Goal: Information Seeking & Learning: Check status

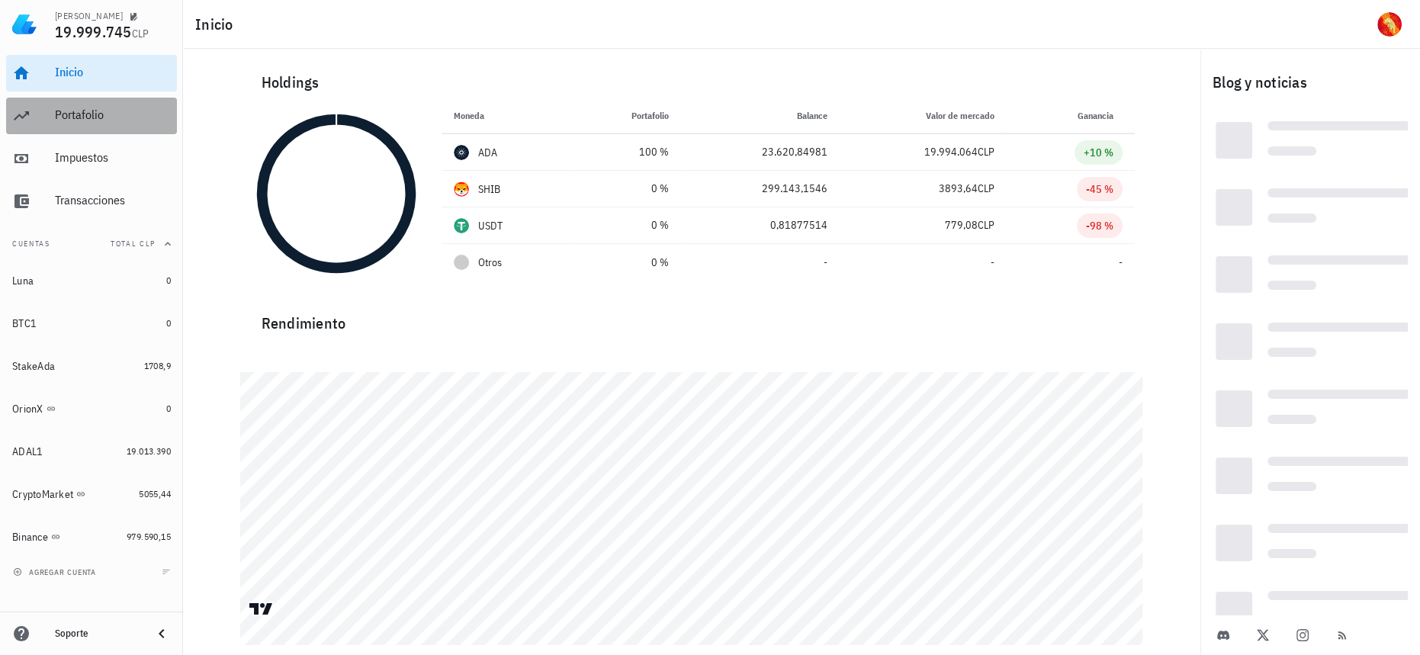
click at [96, 118] on div "Portafolio" at bounding box center [113, 115] width 116 height 14
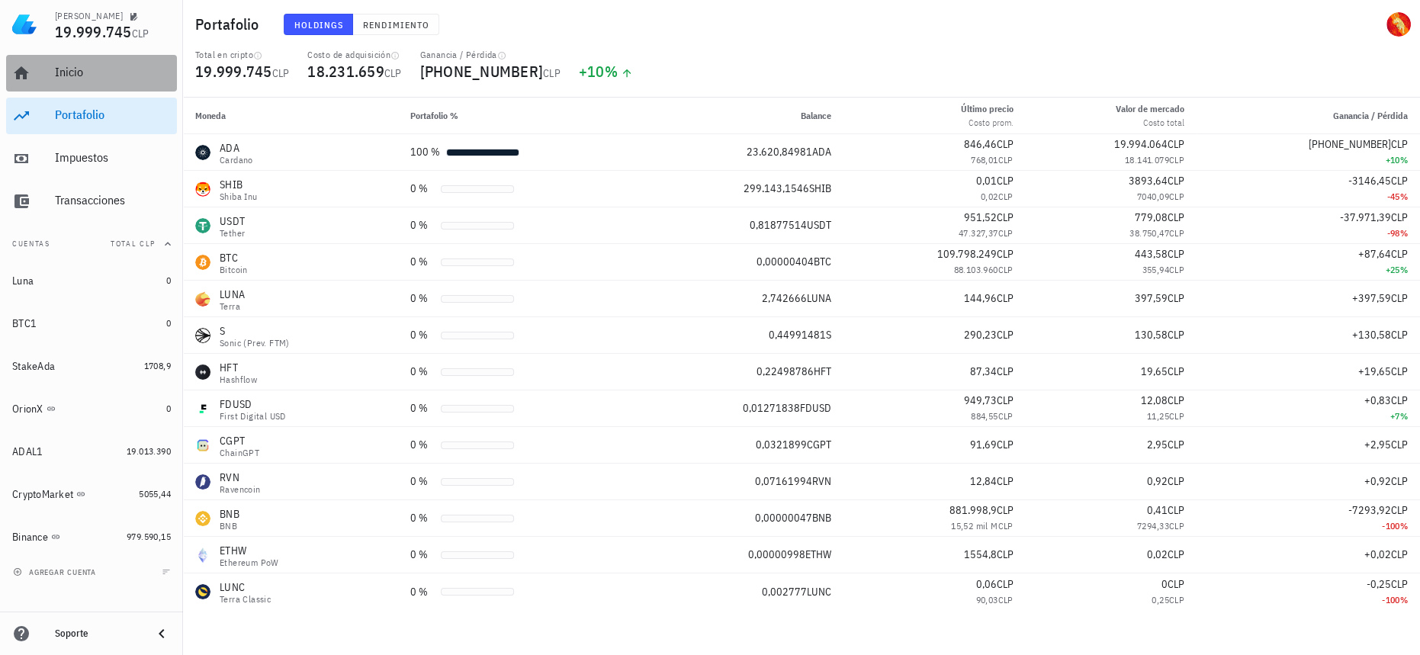
click at [118, 84] on div "Inicio" at bounding box center [113, 73] width 116 height 34
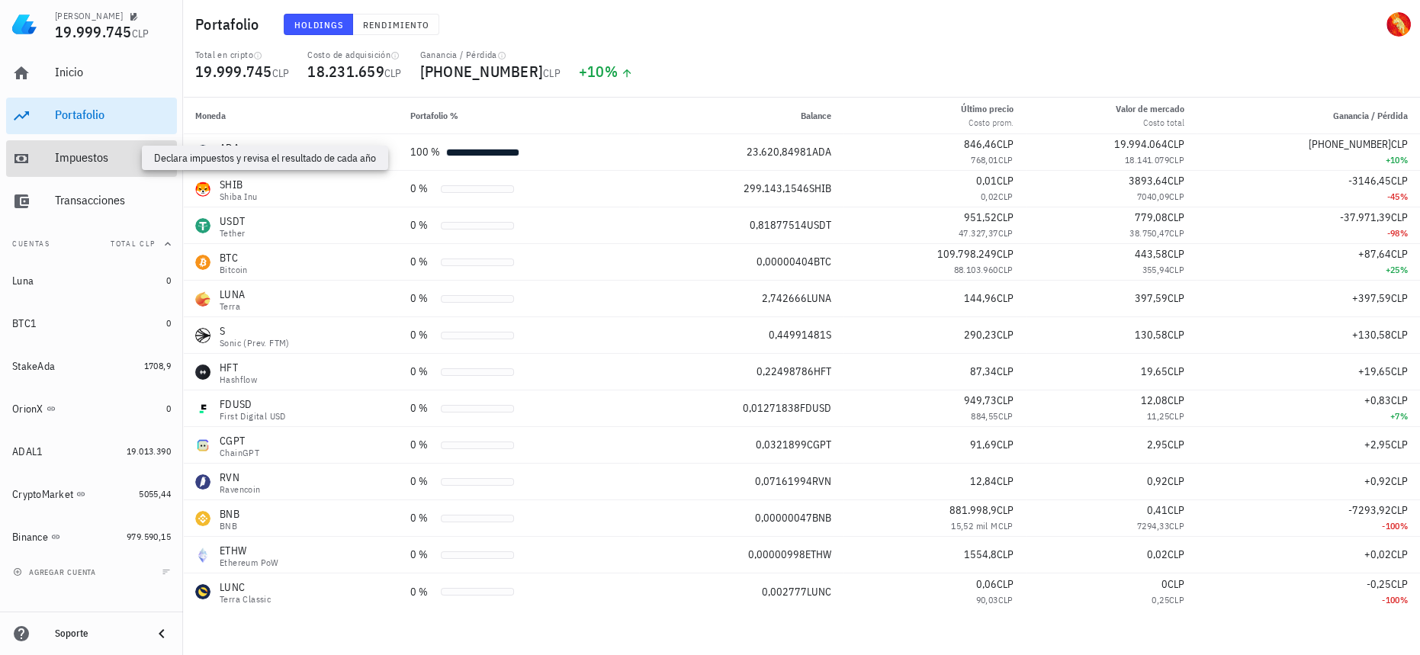
click at [124, 160] on div "Impuestos" at bounding box center [113, 157] width 116 height 14
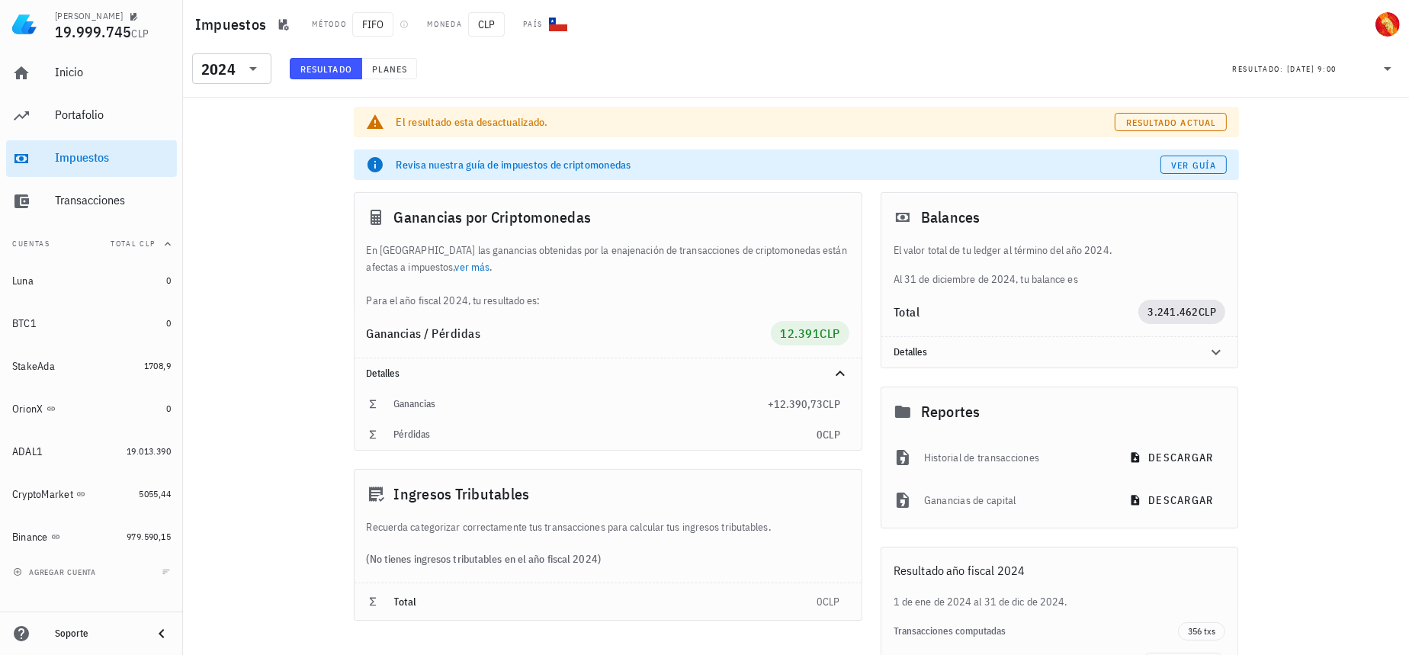
click at [249, 84] on div "​ 2024" at bounding box center [233, 73] width 95 height 40
click at [242, 79] on div "2024" at bounding box center [231, 68] width 61 height 31
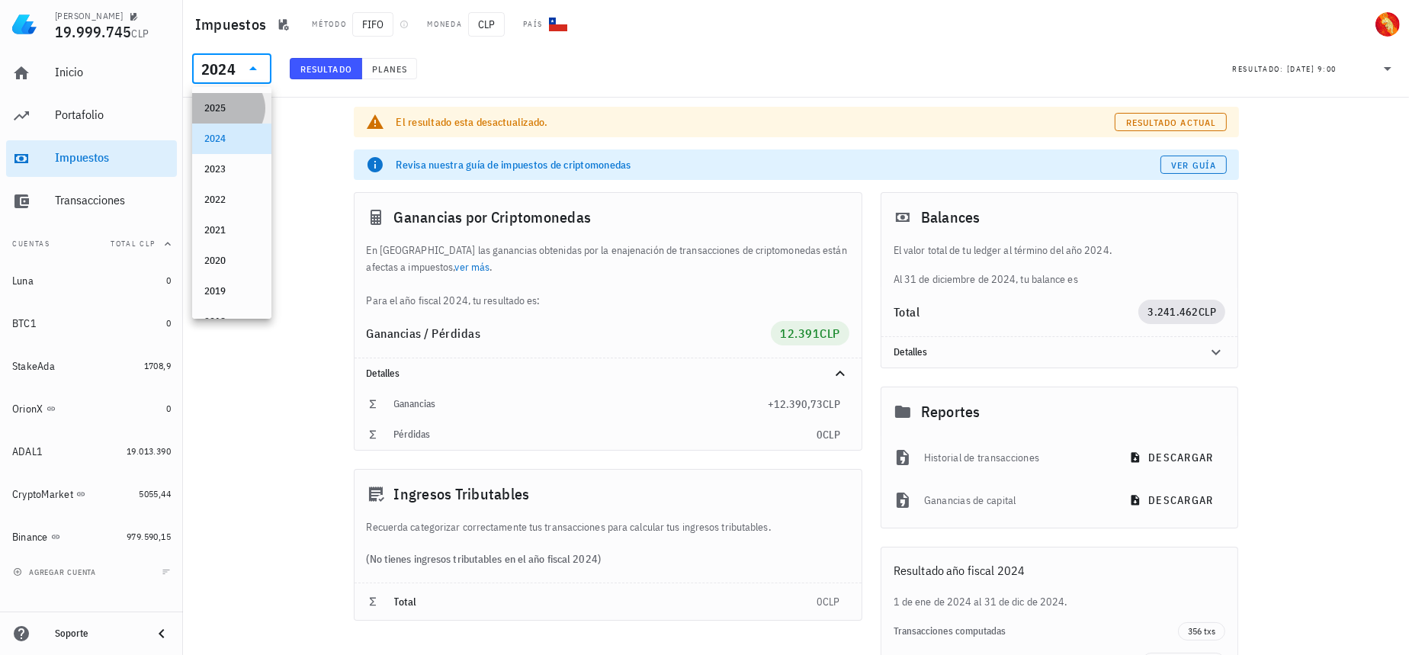
click at [237, 98] on div "2025" at bounding box center [231, 108] width 55 height 24
